Goal: Transaction & Acquisition: Book appointment/travel/reservation

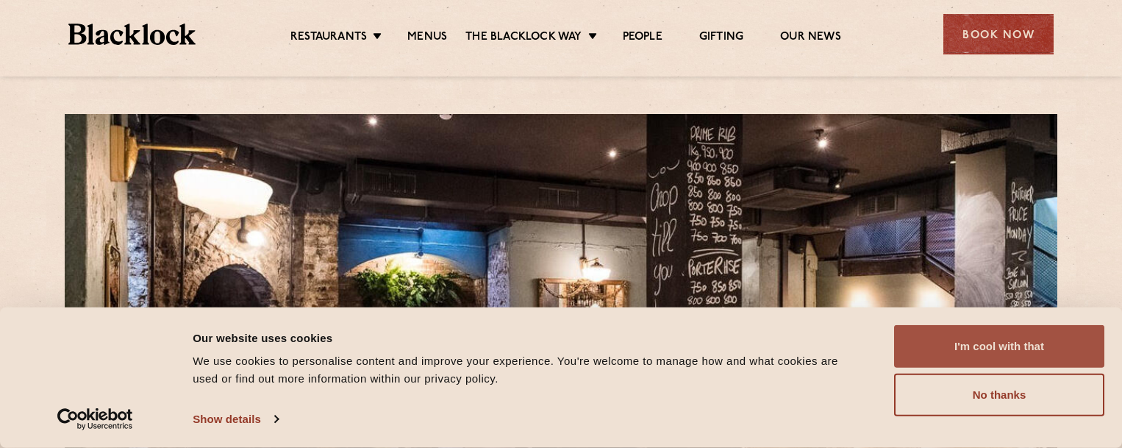
click at [995, 343] on button "I'm cool with that" at bounding box center [999, 346] width 210 height 43
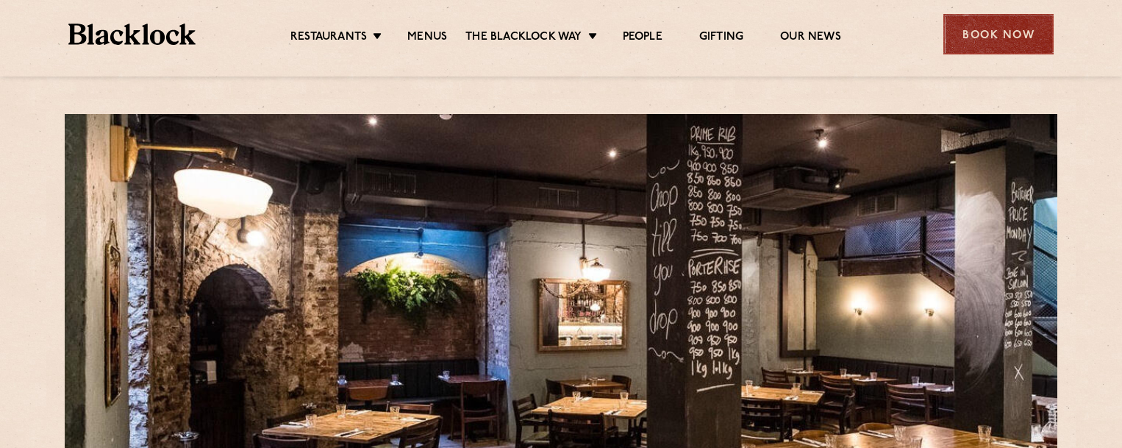
click at [994, 29] on div "Book Now" at bounding box center [998, 34] width 110 height 40
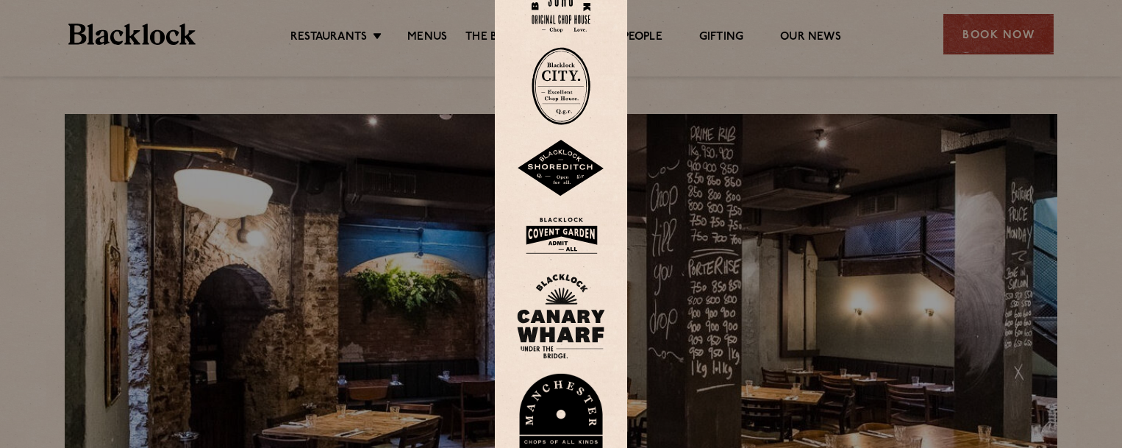
click at [578, 82] on img at bounding box center [560, 86] width 59 height 78
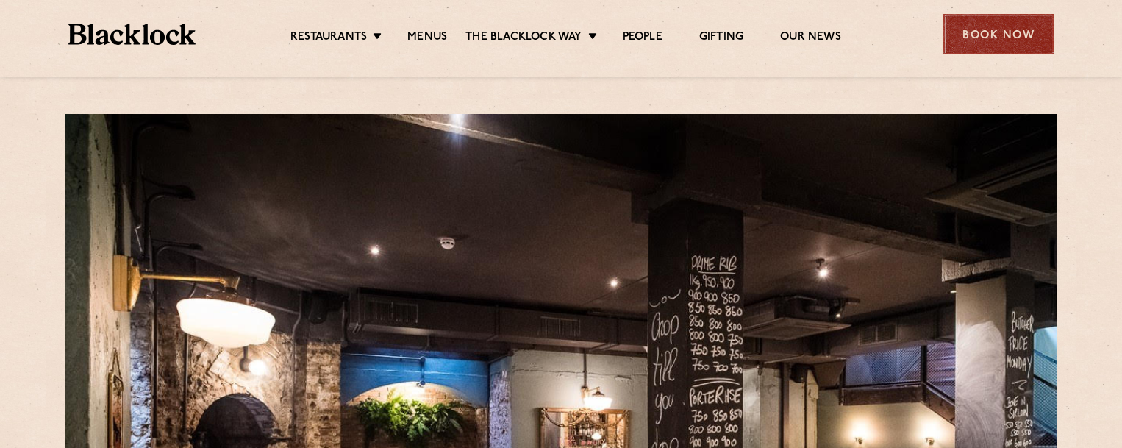
click at [982, 26] on div "Book Now" at bounding box center [998, 34] width 110 height 40
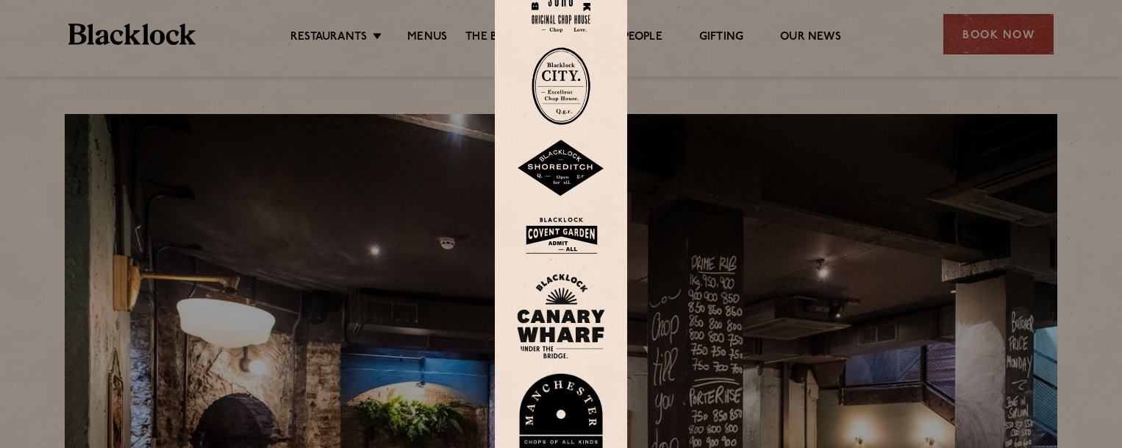
click at [559, 97] on img at bounding box center [560, 86] width 59 height 78
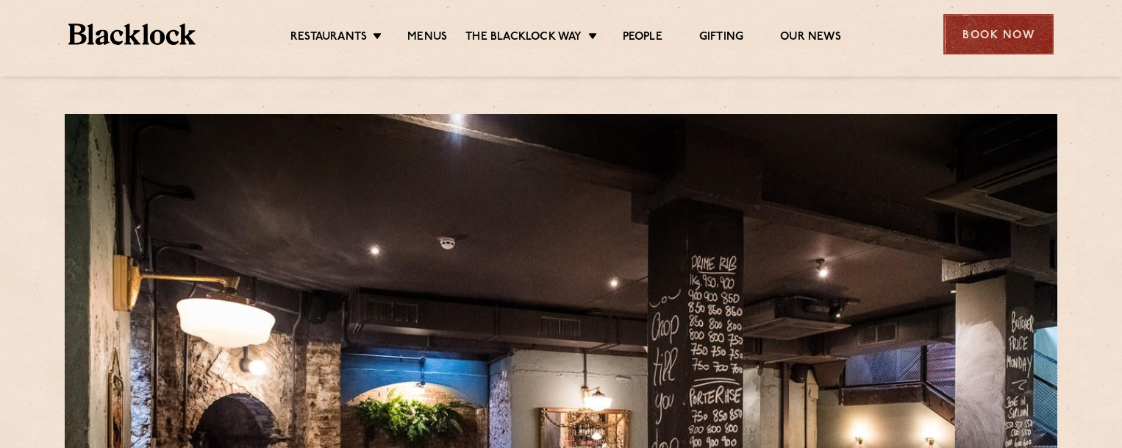
click at [996, 18] on div "Restaurants Soho City Shoreditch Covent Garden Canary Wharf Manchester Birmingh…" at bounding box center [560, 32] width 1029 height 65
click at [986, 30] on div "Book Now" at bounding box center [998, 34] width 110 height 40
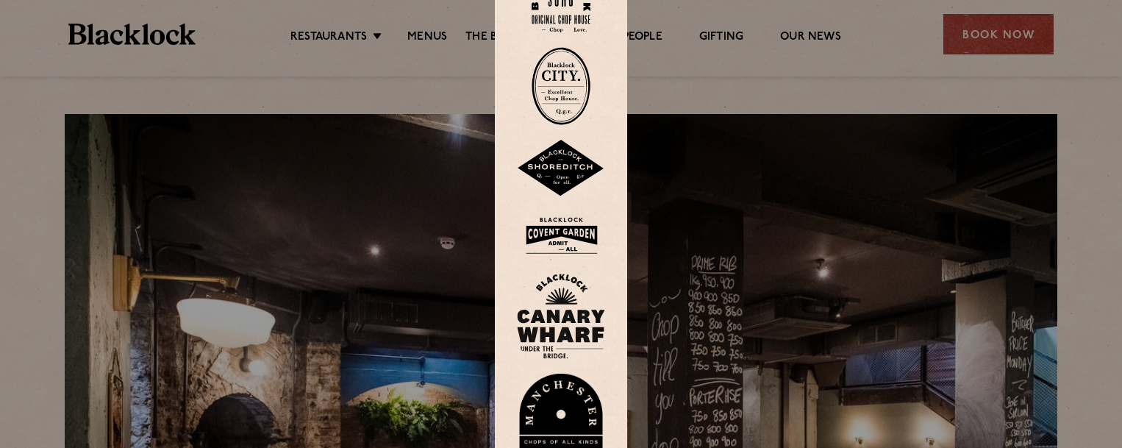
click at [575, 94] on img at bounding box center [560, 86] width 59 height 78
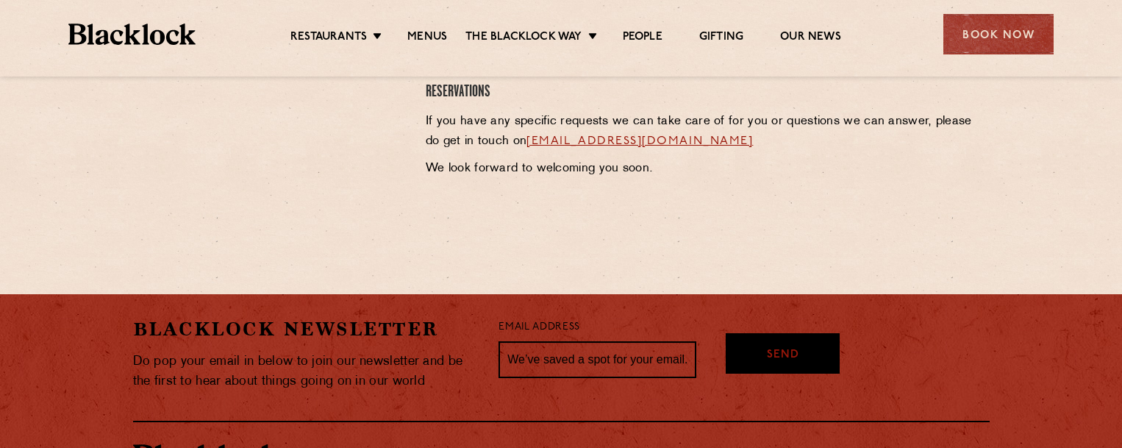
scroll to position [809, 0]
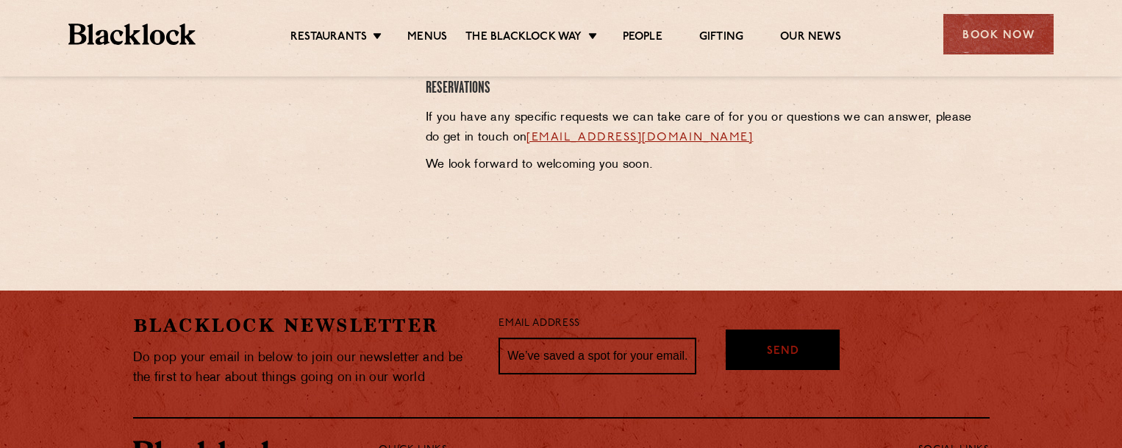
click at [651, 140] on link "[EMAIL_ADDRESS][DOMAIN_NAME]" at bounding box center [639, 138] width 226 height 12
